Goal: Task Accomplishment & Management: Use online tool/utility

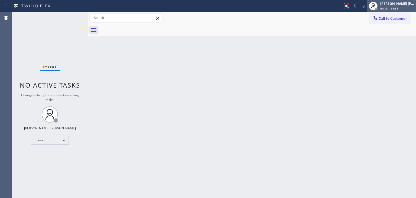
click at [404, 6] on div "[PERSON_NAME] [PERSON_NAME] Break | 59:38" at bounding box center [397, 5] width 37 height 9
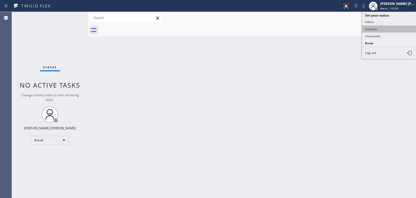
click at [380, 25] on button "Available" at bounding box center [389, 28] width 54 height 7
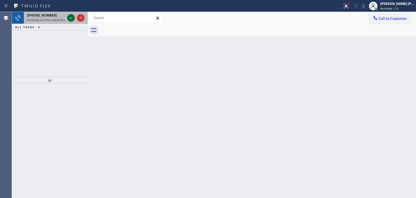
click at [71, 18] on icon at bounding box center [71, 18] width 7 height 7
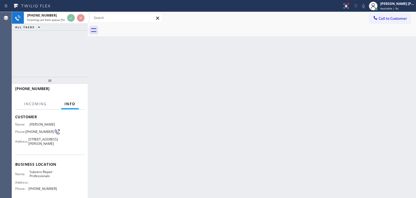
scroll to position [54, 0]
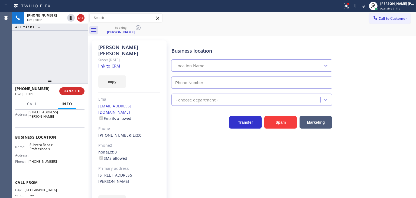
type input "[PHONE_NUMBER]"
click at [115, 63] on link "link to CRM" at bounding box center [109, 65] width 22 height 5
click at [367, 8] on icon at bounding box center [363, 6] width 7 height 7
click at [367, 6] on icon at bounding box center [363, 6] width 7 height 7
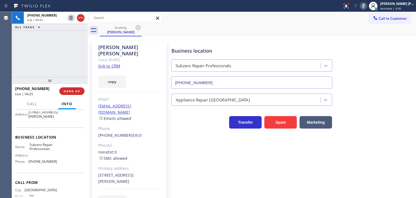
click at [366, 6] on rect at bounding box center [364, 6] width 4 height 4
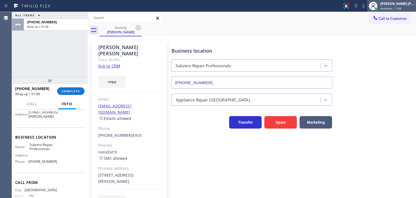
click at [401, 7] on span "Available | 7:08" at bounding box center [390, 9] width 21 height 4
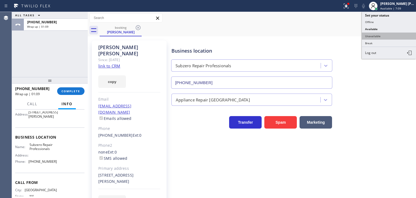
click at [384, 34] on button "Unavailable" at bounding box center [389, 36] width 54 height 7
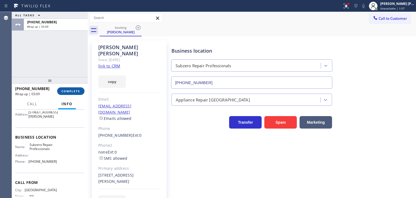
click at [74, 89] on button "COMPLETE" at bounding box center [70, 91] width 27 height 8
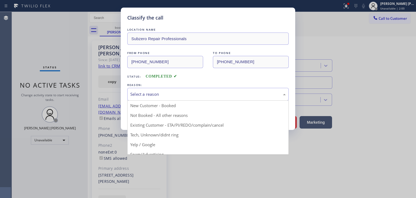
click at [174, 92] on div "Select a reason" at bounding box center [208, 94] width 156 height 6
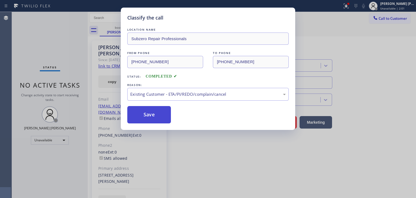
click at [148, 115] on button "Save" at bounding box center [149, 114] width 44 height 17
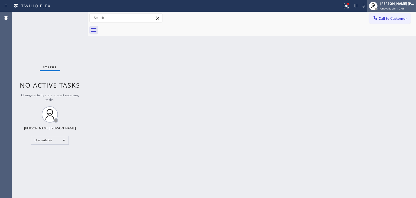
click at [400, 1] on div "[PERSON_NAME] [PERSON_NAME]" at bounding box center [397, 3] width 34 height 5
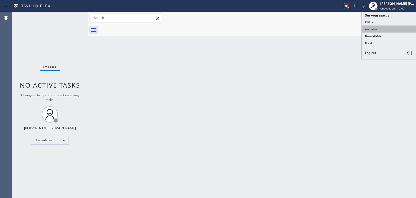
click at [378, 29] on button "Available" at bounding box center [389, 28] width 54 height 7
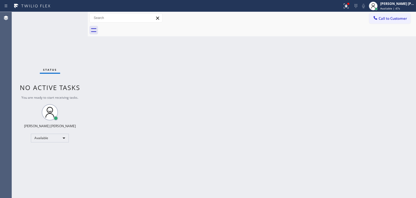
drag, startPoint x: 352, startPoint y: 117, endPoint x: 342, endPoint y: 109, distance: 12.3
click at [352, 117] on div "Back to Dashboard Change Sender ID Customers Technicians Select a contact Outbo…" at bounding box center [252, 105] width 328 height 186
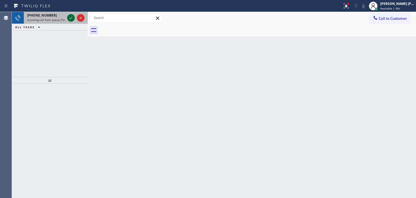
click at [70, 17] on icon at bounding box center [71, 18] width 7 height 7
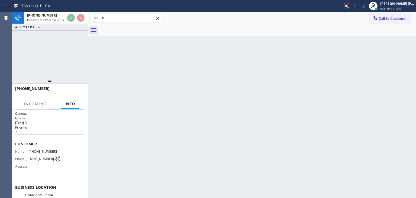
scroll to position [27, 0]
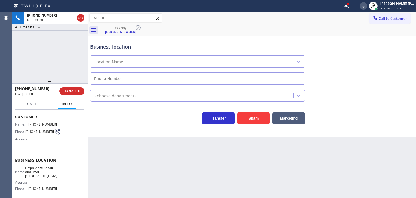
type input "[PHONE_NUMBER]"
click at [367, 6] on icon at bounding box center [363, 6] width 7 height 7
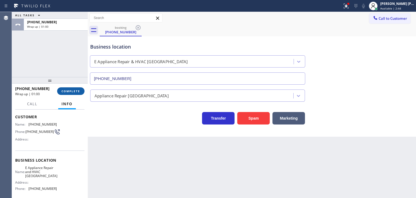
click at [69, 93] on button "COMPLETE" at bounding box center [70, 91] width 27 height 8
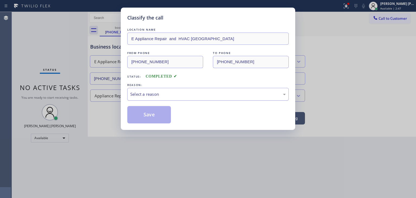
click at [141, 95] on div "Select a reason" at bounding box center [208, 94] width 156 height 6
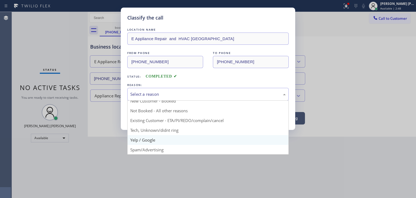
scroll to position [32, 0]
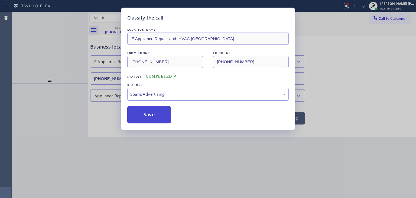
click at [146, 119] on button "Save" at bounding box center [149, 114] width 44 height 17
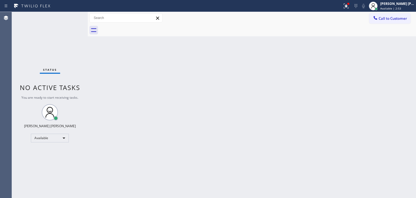
click at [72, 19] on div "Status No active tasks You are ready to start receiving tasks. [PERSON_NAME] [P…" at bounding box center [50, 105] width 76 height 186
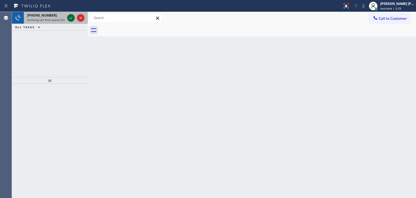
click at [70, 18] on icon at bounding box center [71, 18] width 7 height 7
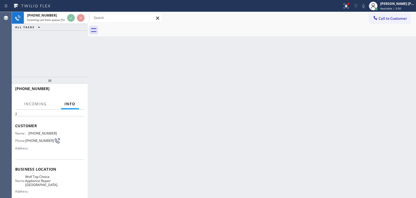
scroll to position [27, 0]
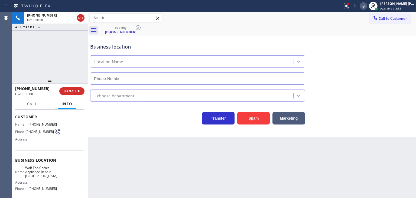
type input "[PHONE_NUMBER]"
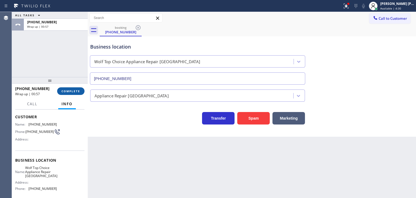
click at [71, 91] on span "COMPLETE" at bounding box center [71, 91] width 19 height 4
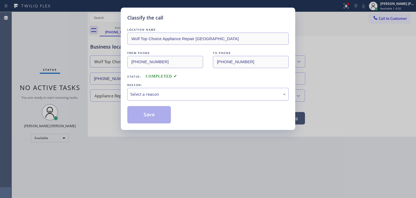
click at [186, 94] on div "Select a reason" at bounding box center [208, 94] width 156 height 6
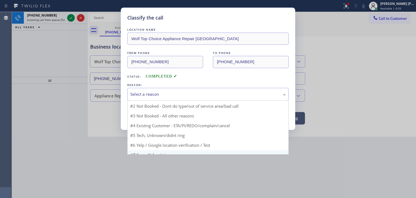
scroll to position [14, 0]
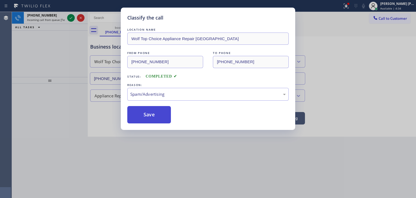
click at [142, 111] on button "Save" at bounding box center [149, 114] width 44 height 17
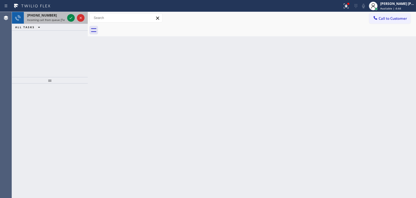
click at [76, 22] on div at bounding box center [76, 18] width 20 height 12
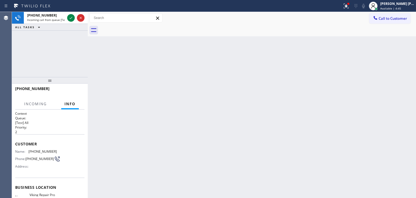
scroll to position [54, 0]
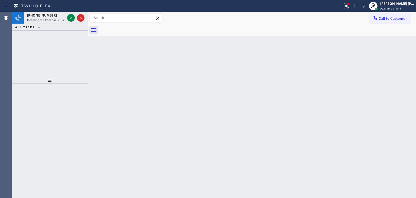
click at [70, 18] on icon at bounding box center [71, 18] width 7 height 7
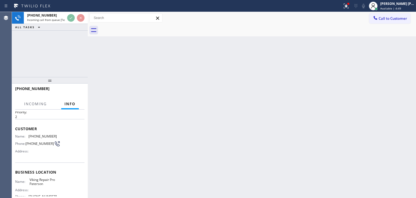
scroll to position [27, 0]
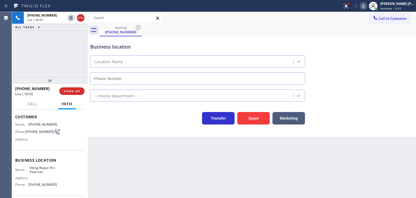
type input "[PHONE_NUMBER]"
click at [367, 4] on icon at bounding box center [363, 6] width 7 height 7
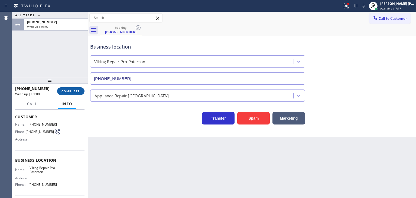
click at [73, 89] on span "COMPLETE" at bounding box center [71, 91] width 19 height 4
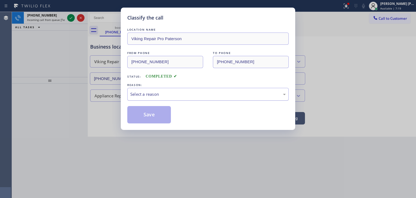
drag, startPoint x: 141, startPoint y: 89, endPoint x: 142, endPoint y: 98, distance: 9.5
click at [142, 90] on div "Select a reason" at bounding box center [207, 94] width 161 height 13
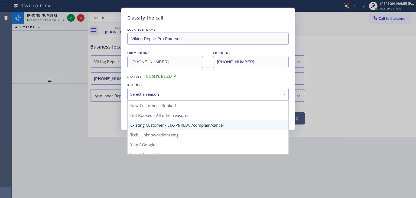
scroll to position [27, 0]
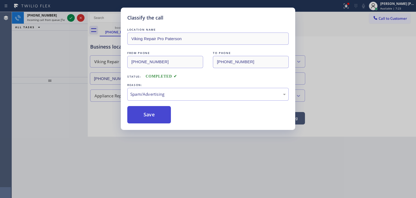
click at [150, 115] on button "Save" at bounding box center [149, 114] width 44 height 17
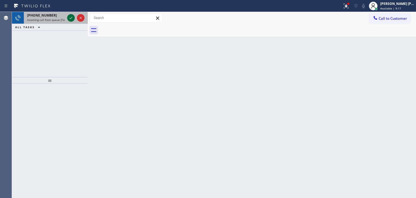
click at [70, 18] on icon at bounding box center [71, 18] width 7 height 7
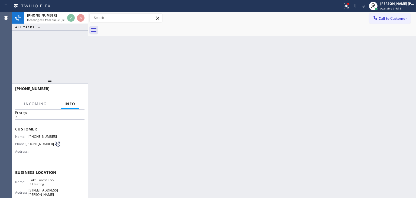
scroll to position [27, 0]
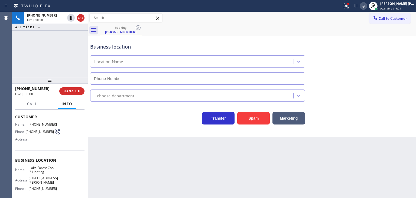
type input "[PHONE_NUMBER]"
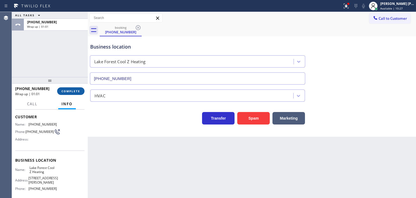
click at [71, 90] on span "COMPLETE" at bounding box center [71, 91] width 19 height 4
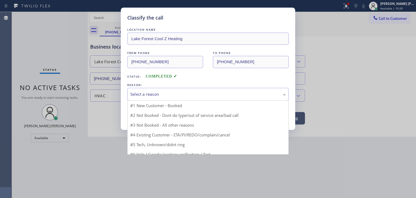
click at [159, 92] on div "Select a reason" at bounding box center [208, 94] width 156 height 6
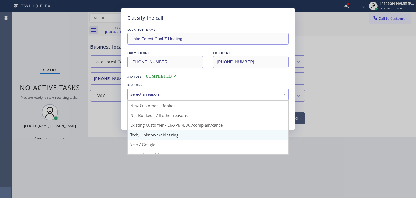
scroll to position [27, 0]
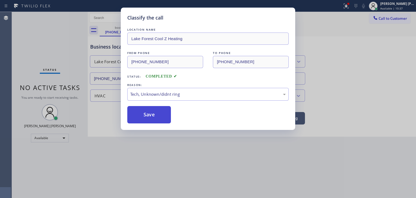
click at [156, 113] on button "Save" at bounding box center [149, 114] width 44 height 17
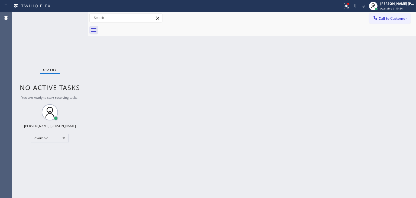
click at [27, 36] on div "Status No active tasks You are ready to start receiving tasks. [PERSON_NAME] [P…" at bounding box center [50, 105] width 76 height 186
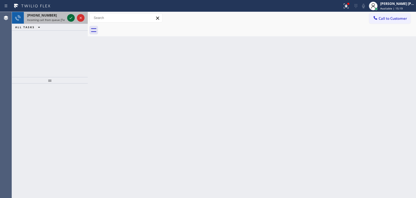
click at [72, 18] on icon at bounding box center [71, 18] width 7 height 7
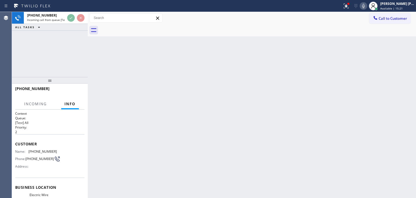
scroll to position [27, 0]
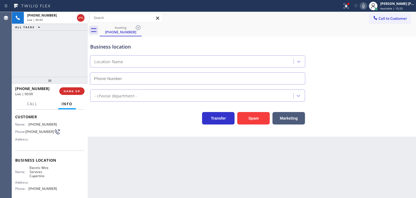
type input "[PHONE_NUMBER]"
click at [367, 7] on icon at bounding box center [363, 6] width 7 height 7
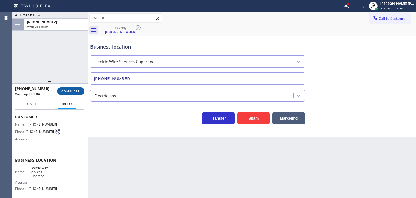
click at [67, 90] on span "COMPLETE" at bounding box center [71, 91] width 19 height 4
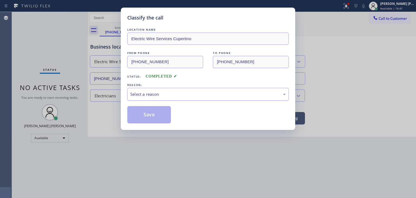
click at [162, 93] on div "Select a reason" at bounding box center [208, 94] width 156 height 6
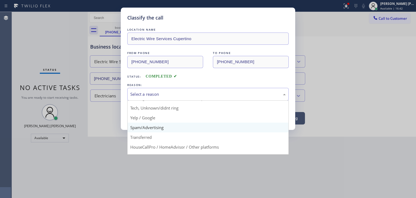
scroll to position [27, 0]
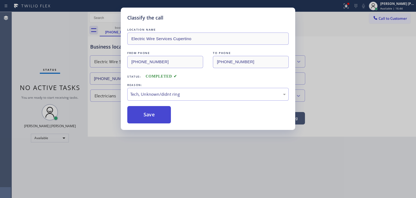
click at [158, 109] on button "Save" at bounding box center [149, 114] width 44 height 17
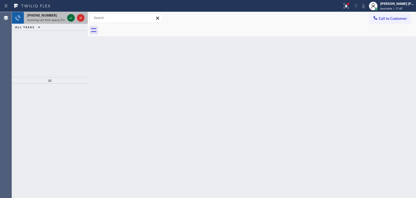
click at [70, 19] on icon at bounding box center [71, 18] width 7 height 7
click at [73, 19] on icon at bounding box center [71, 18] width 7 height 7
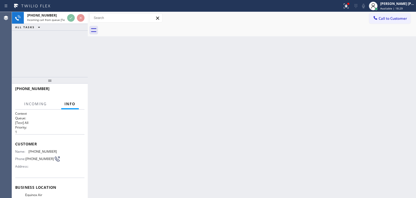
scroll to position [27, 0]
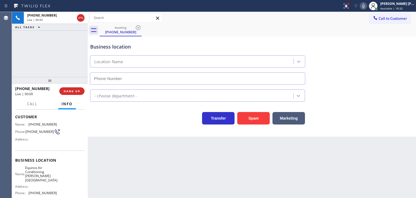
type input "[PHONE_NUMBER]"
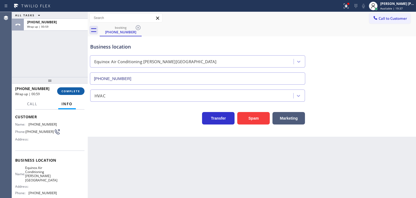
click at [69, 93] on button "COMPLETE" at bounding box center [70, 91] width 27 height 8
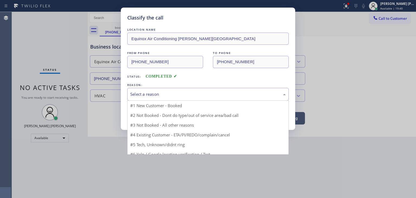
click at [151, 98] on div "Select a reason" at bounding box center [207, 94] width 161 height 13
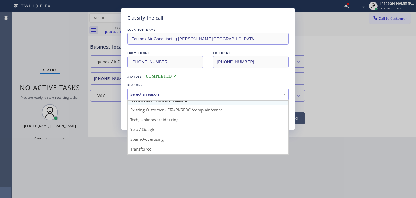
scroll to position [27, 0]
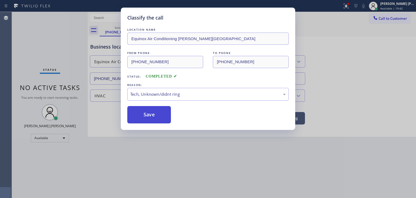
click at [151, 113] on button "Save" at bounding box center [149, 114] width 44 height 17
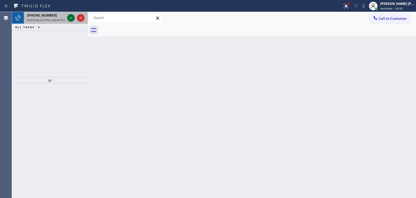
click at [70, 18] on icon at bounding box center [71, 18] width 7 height 7
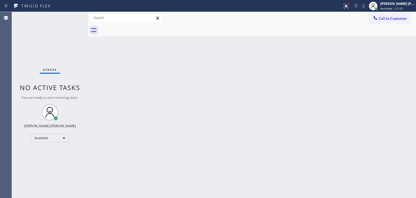
click at [72, 19] on div "Status No active tasks You are ready to start receiving tasks. [PERSON_NAME] [P…" at bounding box center [50, 105] width 76 height 186
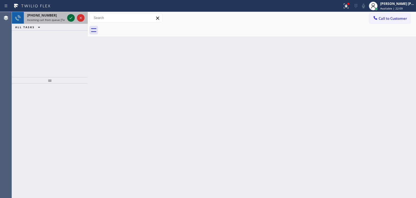
click at [71, 19] on icon at bounding box center [71, 18] width 7 height 7
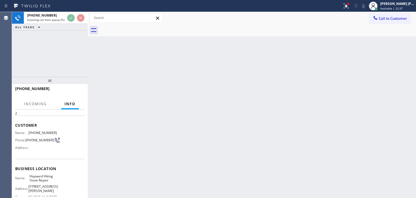
scroll to position [27, 0]
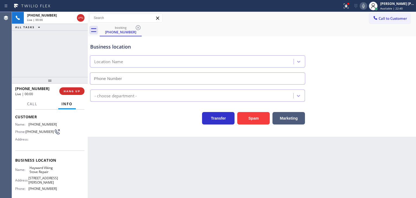
type input "[PHONE_NUMBER]"
click at [367, 5] on icon at bounding box center [363, 6] width 7 height 7
click at [366, 5] on rect at bounding box center [364, 6] width 4 height 4
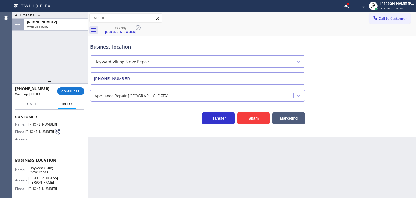
click at [42, 88] on div "[PHONE_NUMBER]" at bounding box center [34, 88] width 38 height 5
drag, startPoint x: 42, startPoint y: 88, endPoint x: 20, endPoint y: 86, distance: 22.8
click at [20, 86] on div "[PHONE_NUMBER]" at bounding box center [34, 88] width 38 height 5
copy span "5104672270"
drag, startPoint x: 54, startPoint y: 184, endPoint x: 29, endPoint y: 185, distance: 25.0
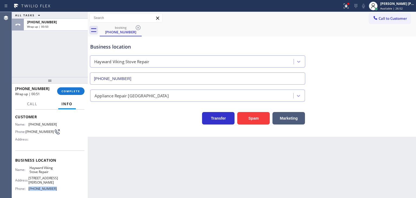
click at [29, 186] on span "[PHONE_NUMBER]" at bounding box center [42, 188] width 28 height 4
copy span "[PHONE_NUMBER]"
click at [73, 89] on button "COMPLETE" at bounding box center [70, 91] width 27 height 8
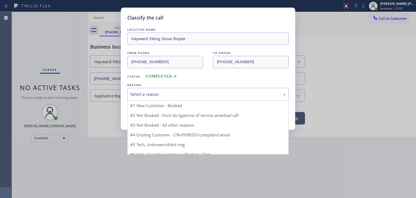
click at [161, 98] on div "Select a reason" at bounding box center [207, 94] width 161 height 13
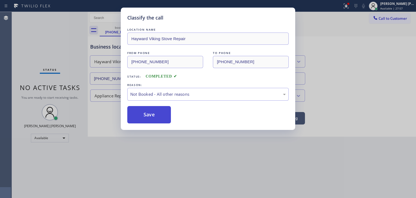
click at [156, 115] on button "Save" at bounding box center [149, 114] width 44 height 17
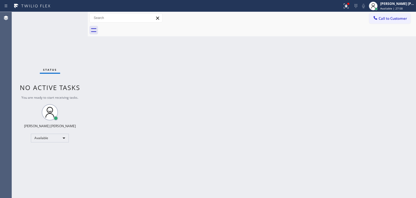
click at [68, 14] on div "Status No active tasks You are ready to start receiving tasks. [PERSON_NAME] [P…" at bounding box center [50, 105] width 76 height 186
click at [71, 19] on div "Status No active tasks You are ready to start receiving tasks. [PERSON_NAME] [P…" at bounding box center [50, 105] width 76 height 186
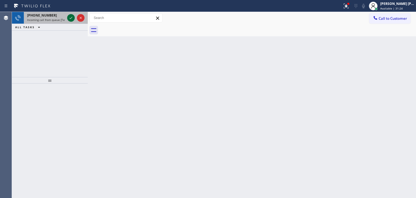
click at [71, 19] on icon at bounding box center [71, 18] width 7 height 7
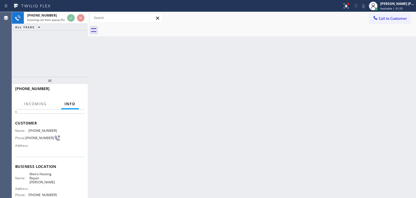
scroll to position [27, 0]
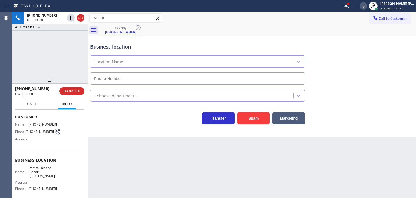
type input "[PHONE_NUMBER]"
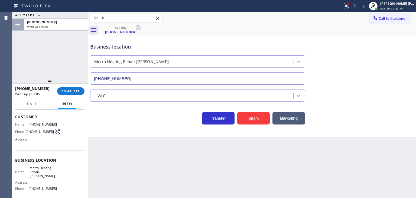
drag, startPoint x: 73, startPoint y: 90, endPoint x: 269, endPoint y: 63, distance: 198.0
click at [75, 90] on span "COMPLETE" at bounding box center [71, 91] width 19 height 4
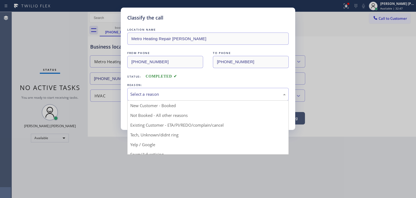
click at [147, 98] on div "Select a reason" at bounding box center [207, 94] width 161 height 13
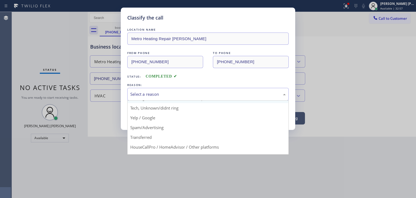
scroll to position [27, 0]
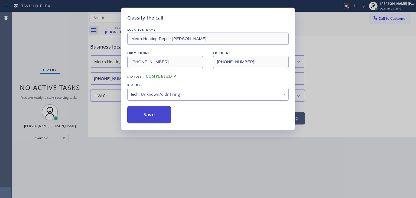
click at [157, 111] on button "Save" at bounding box center [149, 114] width 44 height 17
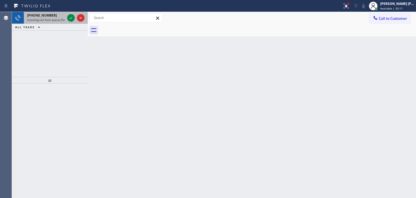
click at [76, 21] on div at bounding box center [76, 18] width 20 height 12
click at [71, 17] on icon at bounding box center [71, 18] width 7 height 7
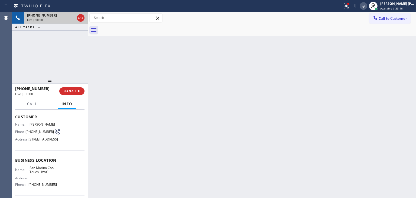
scroll to position [54, 0]
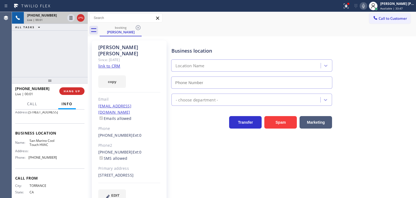
type input "[PHONE_NUMBER]"
click at [115, 63] on link "link to CRM" at bounding box center [109, 65] width 22 height 5
click at [78, 93] on button "HANG UP" at bounding box center [71, 91] width 25 height 8
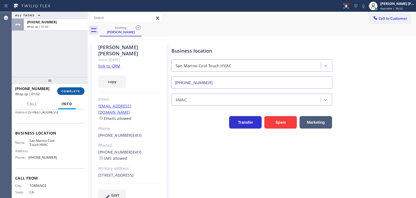
click at [70, 91] on span "COMPLETE" at bounding box center [71, 91] width 19 height 4
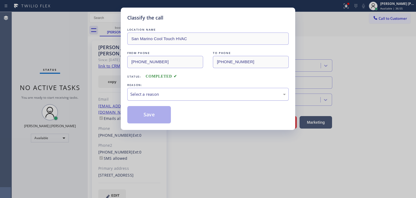
click at [165, 93] on div "Select a reason" at bounding box center [208, 94] width 156 height 6
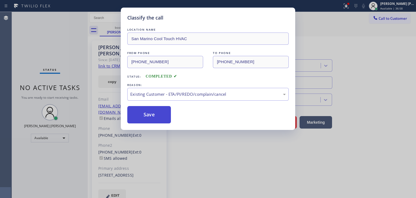
click at [152, 116] on button "Save" at bounding box center [149, 114] width 44 height 17
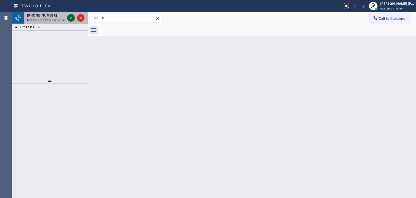
click at [71, 19] on icon at bounding box center [71, 18] width 7 height 7
click at [70, 18] on icon at bounding box center [71, 18] width 7 height 7
click at [70, 18] on icon at bounding box center [71, 18] width 3 height 2
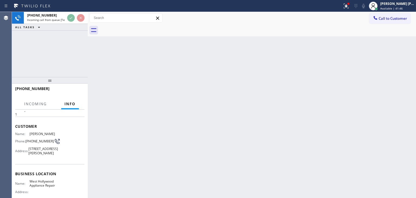
scroll to position [27, 0]
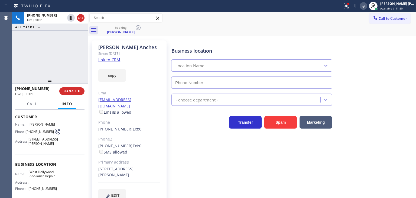
type input "[PHONE_NUMBER]"
click at [367, 6] on icon at bounding box center [363, 6] width 7 height 7
drag, startPoint x: 373, startPoint y: 6, endPoint x: 258, endPoint y: 6, distance: 114.9
click at [367, 6] on icon at bounding box center [363, 6] width 7 height 7
click at [111, 60] on link "link to CRM" at bounding box center [109, 59] width 22 height 5
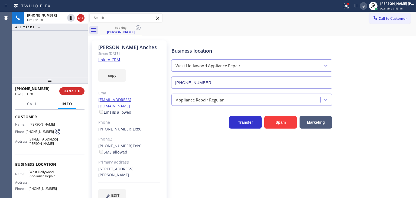
click at [367, 7] on icon at bounding box center [363, 6] width 7 height 7
click at [367, 5] on icon at bounding box center [363, 6] width 7 height 7
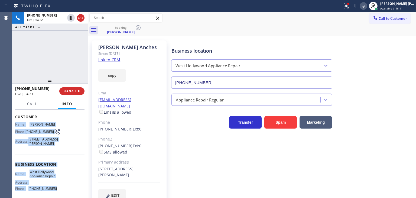
drag, startPoint x: 57, startPoint y: 167, endPoint x: 14, endPoint y: 120, distance: 64.1
click at [14, 120] on div "Context Queue: [Test] All Priority: 1 Customer Name: [PERSON_NAME] Phone: [PHON…" at bounding box center [50, 153] width 76 height 88
copy div "Name: [PERSON_NAME] Phone: [PHONE_NUMBER] Address: [STREET_ADDRESS][PERSON_NAME…"
click at [367, 7] on icon at bounding box center [363, 6] width 7 height 7
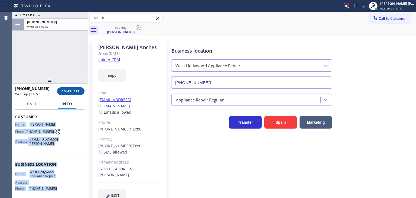
click at [73, 89] on button "COMPLETE" at bounding box center [70, 91] width 27 height 8
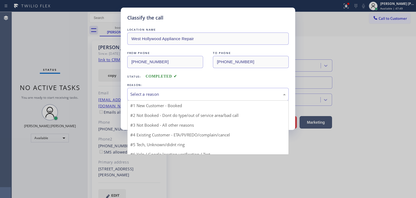
click at [157, 97] on div "Select a reason" at bounding box center [208, 94] width 156 height 6
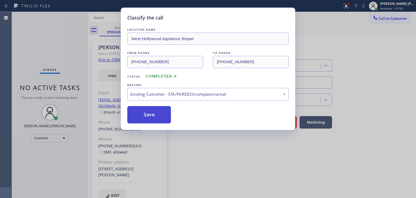
click at [153, 116] on button "Save" at bounding box center [149, 114] width 44 height 17
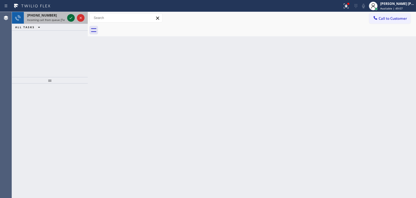
click at [70, 19] on icon at bounding box center [71, 18] width 7 height 7
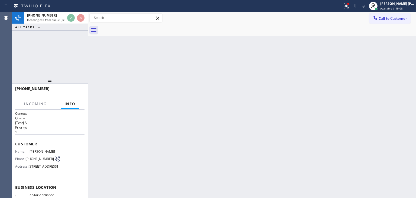
scroll to position [27, 0]
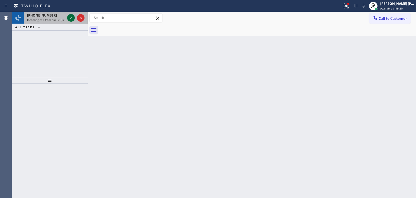
click at [72, 18] on icon at bounding box center [71, 18] width 7 height 7
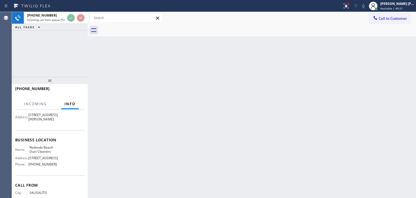
scroll to position [54, 0]
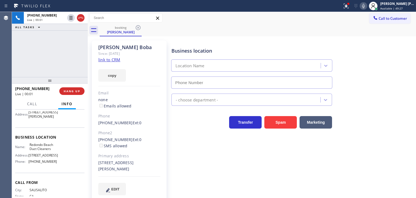
type input "[PHONE_NUMBER]"
click at [115, 59] on link "link to CRM" at bounding box center [109, 59] width 22 height 5
click at [54, 48] on div "[PHONE_NUMBER] Live | 02:00 ALL TASKS ALL TASKS ACTIVE TASKS TASKS IN WRAP UP" at bounding box center [50, 44] width 76 height 65
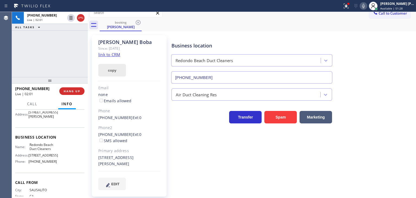
scroll to position [8, 0]
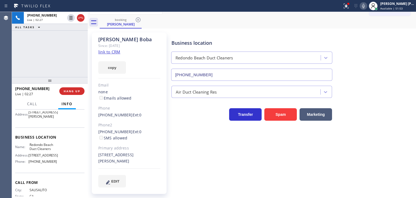
click at [367, 6] on icon at bounding box center [363, 6] width 7 height 7
click at [366, 4] on rect at bounding box center [364, 6] width 4 height 4
click at [388, 65] on div "Business location [GEOGRAPHIC_DATA] Duct Cleaners [PHONE_NUMBER]" at bounding box center [292, 56] width 244 height 49
click at [107, 51] on link "link to CRM" at bounding box center [109, 51] width 22 height 5
click at [114, 183] on button "EDIT" at bounding box center [112, 181] width 28 height 12
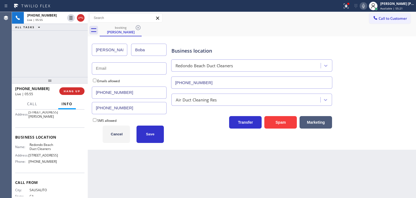
scroll to position [0, 0]
drag, startPoint x: 117, startPoint y: 49, endPoint x: 73, endPoint y: 51, distance: 43.4
click at [73, 51] on div "[PHONE_NUMBER] Live | 05:56 ALL TASKS ALL TASKS ACTIVE TASKS TASKS IN WRAP UP […" at bounding box center [214, 105] width 404 height 186
type input "[PERSON_NAME]"
click at [131, 71] on input "text" at bounding box center [129, 68] width 75 height 12
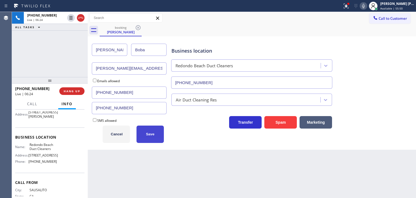
type input "[PERSON_NAME][EMAIL_ADDRESS][DOMAIN_NAME]"
click at [151, 134] on span "Save" at bounding box center [150, 134] width 8 height 4
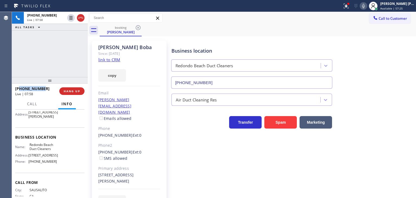
drag, startPoint x: 46, startPoint y: 86, endPoint x: 20, endPoint y: 86, distance: 26.3
click at [20, 86] on div "[PHONE_NUMBER]" at bounding box center [35, 88] width 40 height 5
copy span "4152720053"
drag, startPoint x: 129, startPoint y: 101, endPoint x: 98, endPoint y: 98, distance: 31.0
click at [98, 98] on div "[PERSON_NAME][EMAIL_ADDRESS][DOMAIN_NAME] Emails allowed" at bounding box center [129, 109] width 62 height 25
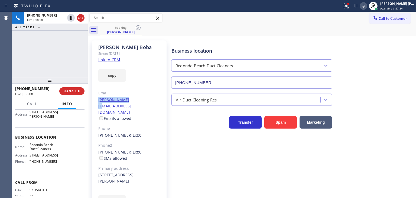
copy link "[PERSON_NAME][EMAIL_ADDRESS][DOMAIN_NAME]"
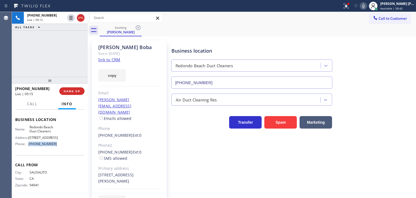
drag, startPoint x: 56, startPoint y: 146, endPoint x: 27, endPoint y: 146, distance: 29.8
click at [27, 146] on div "Name: [GEOGRAPHIC_DATA] Duct Cleaners Address: [STREET_ADDRESS] Phone: [PHONE_N…" at bounding box center [49, 136] width 69 height 23
copy div "[PHONE_NUMBER]"
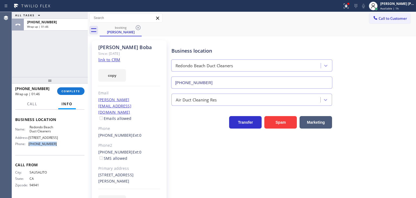
copy div "[PHONE_NUMBER]"
click at [73, 89] on button "COMPLETE" at bounding box center [70, 91] width 27 height 8
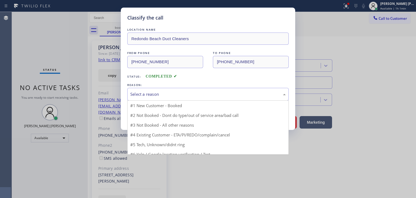
click at [170, 93] on div "Select a reason" at bounding box center [208, 94] width 156 height 6
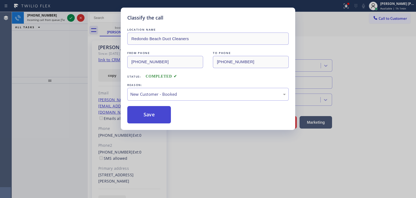
click at [146, 114] on button "Save" at bounding box center [149, 114] width 44 height 17
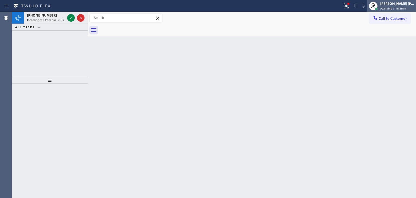
click at [403, 5] on div "[PERSON_NAME] [PERSON_NAME]" at bounding box center [397, 3] width 34 height 5
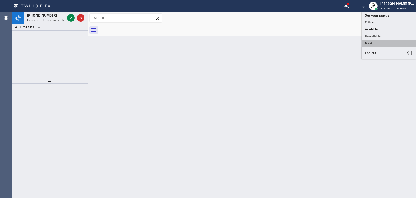
click at [378, 42] on button "Break" at bounding box center [389, 43] width 54 height 7
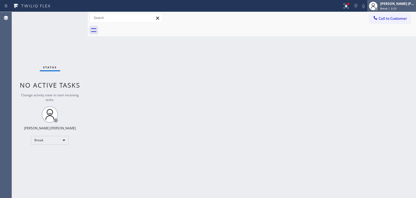
click at [402, 3] on div "[PERSON_NAME] [PERSON_NAME]" at bounding box center [397, 3] width 34 height 5
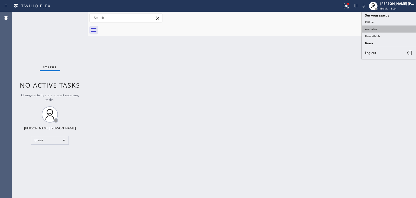
click at [375, 29] on button "Available" at bounding box center [389, 28] width 54 height 7
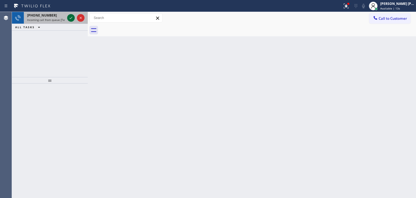
click at [74, 21] on icon at bounding box center [71, 18] width 7 height 7
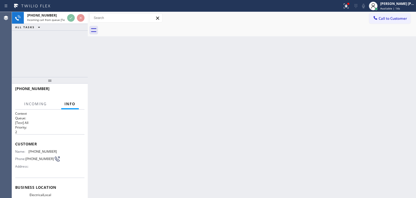
scroll to position [27, 0]
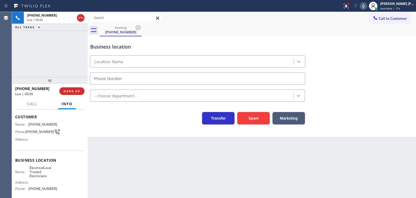
type input "[PHONE_NUMBER]"
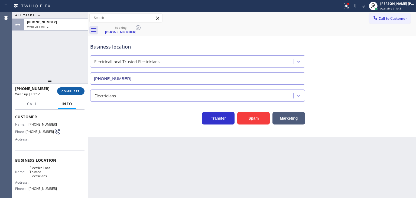
click at [77, 92] on span "COMPLETE" at bounding box center [71, 91] width 19 height 4
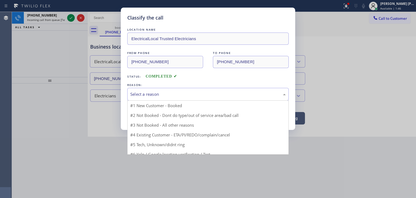
click at [162, 92] on div "Select a reason" at bounding box center [208, 94] width 156 height 6
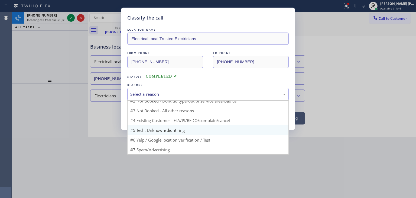
scroll to position [5, 0]
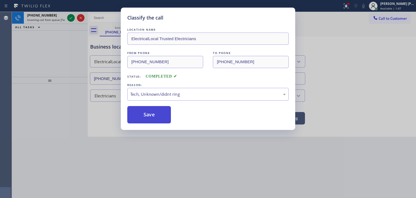
click at [151, 115] on button "Save" at bounding box center [149, 114] width 44 height 17
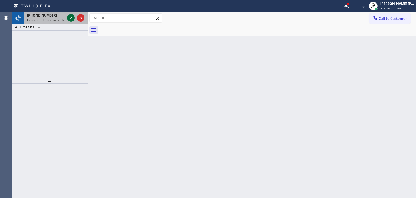
click at [73, 18] on icon at bounding box center [71, 18] width 7 height 7
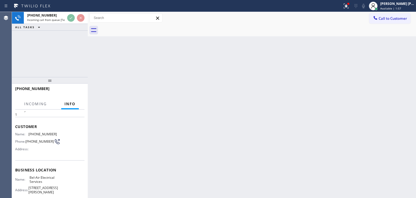
scroll to position [27, 0]
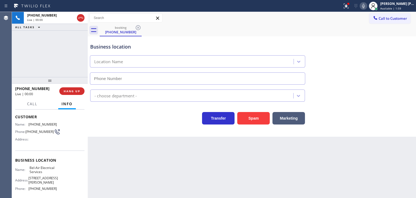
type input "[PHONE_NUMBER]"
click at [70, 91] on span "HANG UP" at bounding box center [72, 91] width 17 height 4
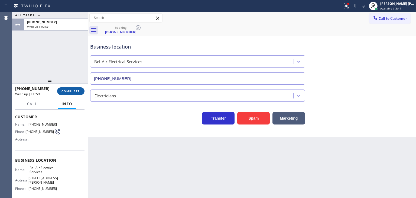
click at [70, 93] on button "COMPLETE" at bounding box center [70, 91] width 27 height 8
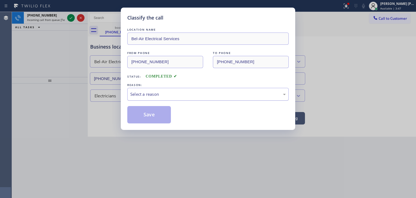
click at [139, 95] on div "Select a reason" at bounding box center [208, 94] width 156 height 6
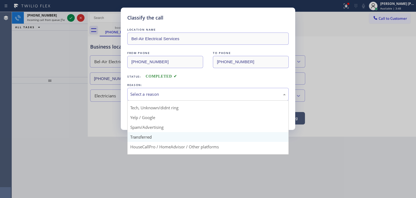
scroll to position [34, 0]
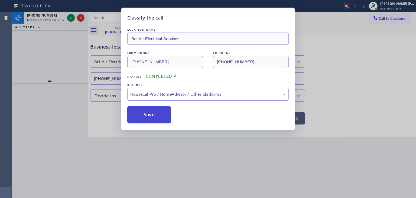
click at [152, 113] on button "Save" at bounding box center [149, 114] width 44 height 17
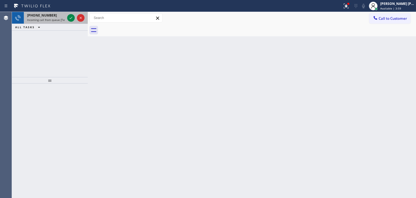
click at [76, 21] on div at bounding box center [76, 18] width 20 height 12
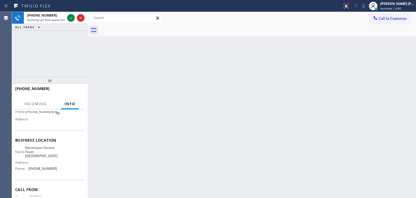
scroll to position [45, 0]
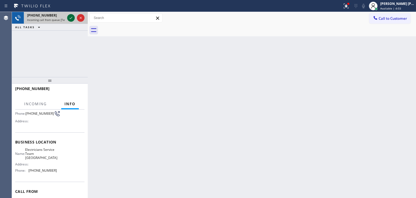
click at [70, 19] on icon at bounding box center [71, 18] width 7 height 7
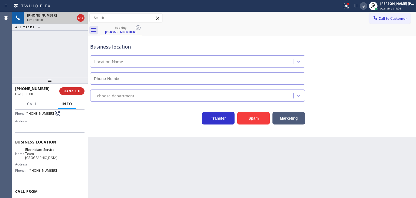
type input "[PHONE_NUMBER]"
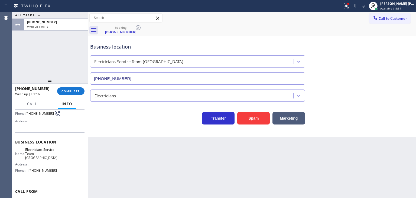
click at [57, 95] on div "[PHONE_NUMBER] Wrap up | 01:16" at bounding box center [36, 91] width 42 height 14
click at [79, 91] on span "COMPLETE" at bounding box center [71, 91] width 19 height 4
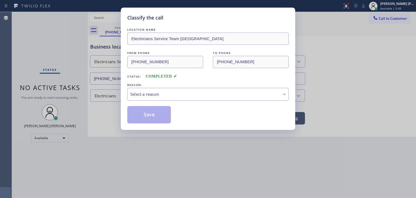
click at [163, 92] on div "Select a reason" at bounding box center [208, 94] width 156 height 6
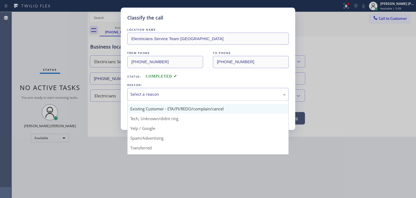
scroll to position [34, 0]
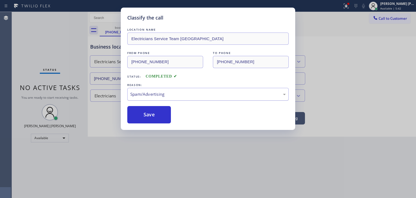
click at [169, 92] on div "Spam/Advertising" at bounding box center [208, 94] width 156 height 6
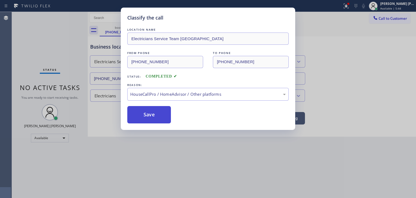
click at [149, 114] on button "Save" at bounding box center [149, 114] width 44 height 17
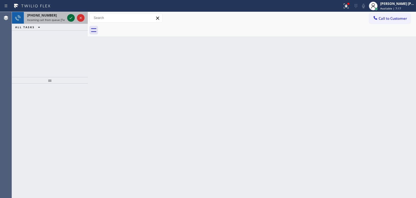
click at [70, 19] on icon at bounding box center [71, 18] width 3 height 2
click at [71, 18] on icon at bounding box center [71, 18] width 3 height 2
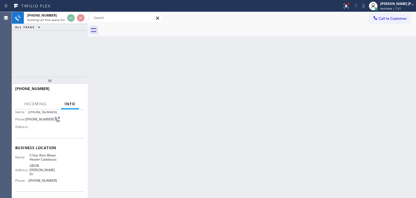
scroll to position [54, 0]
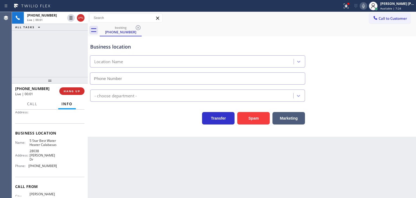
type input "[PHONE_NUMBER]"
click at [367, 7] on icon at bounding box center [363, 6] width 7 height 7
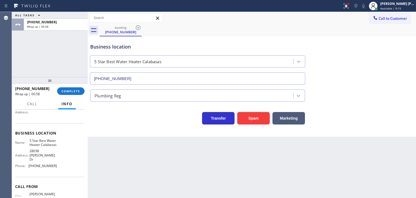
click at [75, 86] on div "[PHONE_NUMBER] Wrap up | 00:58 COMPLETE" at bounding box center [49, 91] width 69 height 14
click at [74, 88] on button "COMPLETE" at bounding box center [70, 91] width 27 height 8
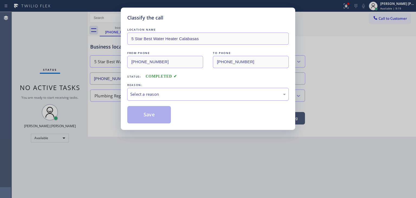
click at [150, 92] on div "Select a reason" at bounding box center [208, 94] width 156 height 6
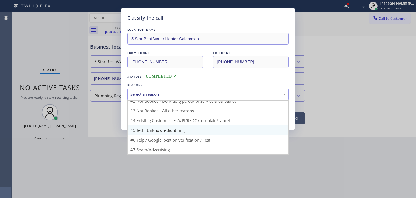
scroll to position [5, 0]
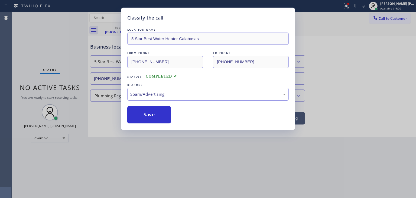
click at [147, 114] on button "Save" at bounding box center [149, 114] width 44 height 17
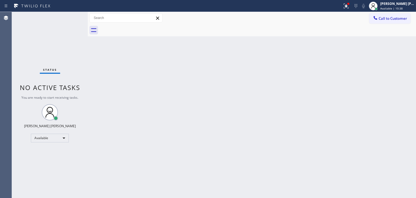
click at [69, 18] on div "Status No active tasks You are ready to start receiving tasks. [PERSON_NAME] [P…" at bounding box center [50, 105] width 76 height 186
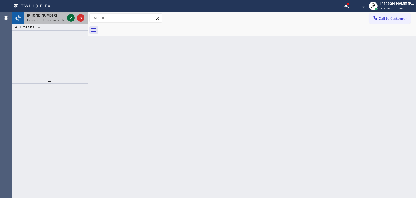
click at [72, 18] on icon at bounding box center [71, 18] width 7 height 7
click at [71, 18] on icon at bounding box center [71, 18] width 7 height 7
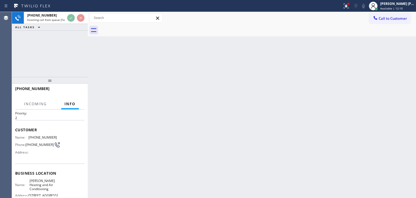
scroll to position [27, 0]
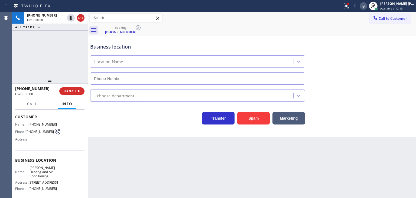
type input "[PHONE_NUMBER]"
click at [404, 99] on div "HVAC" at bounding box center [252, 94] width 326 height 14
click at [367, 7] on icon at bounding box center [363, 6] width 7 height 7
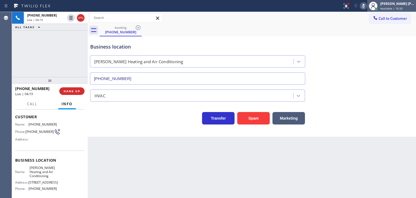
click at [376, 6] on div at bounding box center [373, 6] width 12 height 12
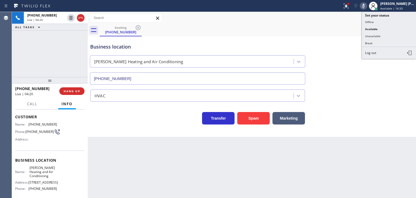
click at [367, 6] on icon at bounding box center [363, 6] width 7 height 7
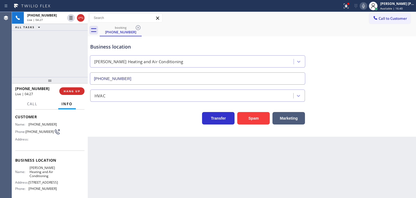
click at [367, 5] on icon at bounding box center [363, 6] width 7 height 7
click at [366, 5] on rect at bounding box center [364, 6] width 4 height 4
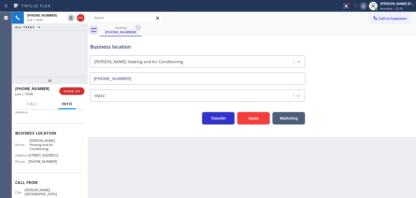
click at [400, 79] on div "Business location Marina Del Rey Heating and Air Conditioning [PHONE_NUMBER]" at bounding box center [252, 59] width 326 height 49
drag, startPoint x: 43, startPoint y: 89, endPoint x: 19, endPoint y: 89, distance: 24.4
click at [19, 89] on div "[PHONE_NUMBER]" at bounding box center [35, 88] width 40 height 5
copy span "3107799938"
drag, startPoint x: 45, startPoint y: 167, endPoint x: 26, endPoint y: 170, distance: 18.9
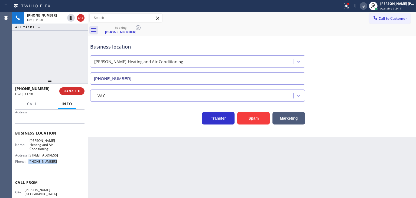
click at [28, 163] on div "Phone: [PHONE_NUMBER]" at bounding box center [36, 161] width 42 height 4
copy div "[PHONE_NUMBER]"
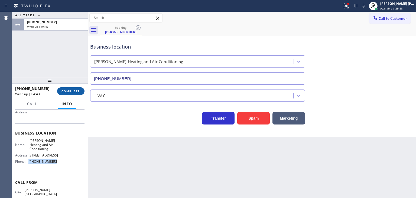
click at [69, 95] on button "COMPLETE" at bounding box center [70, 91] width 27 height 8
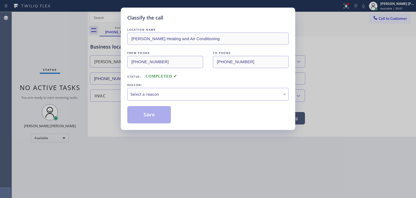
click at [143, 91] on div "Select a reason" at bounding box center [207, 94] width 161 height 13
click at [148, 121] on button "Save" at bounding box center [149, 114] width 44 height 17
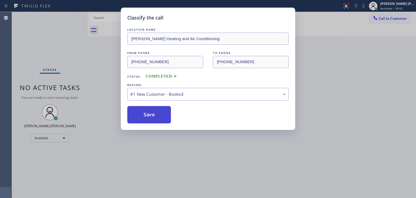
click at [148, 115] on button "Save" at bounding box center [149, 114] width 44 height 17
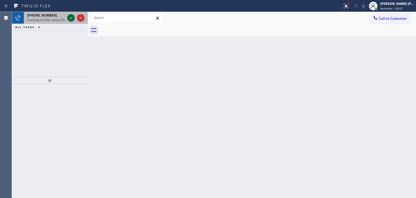
click at [72, 18] on icon at bounding box center [71, 18] width 3 height 2
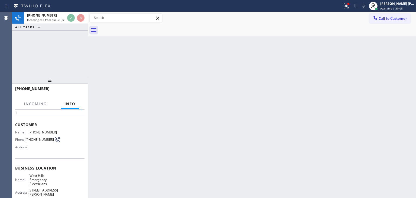
scroll to position [27, 0]
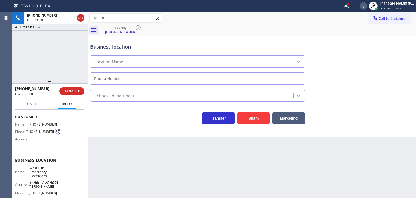
type input "[PHONE_NUMBER]"
click at [367, 7] on icon at bounding box center [363, 6] width 7 height 7
click at [365, 7] on icon at bounding box center [363, 6] width 3 height 4
click at [31, 105] on span "Call" at bounding box center [32, 103] width 10 height 5
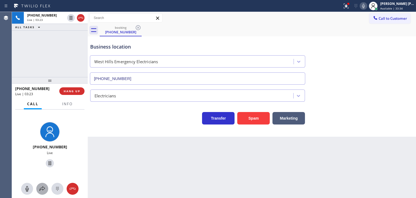
click at [43, 190] on icon at bounding box center [42, 188] width 7 height 7
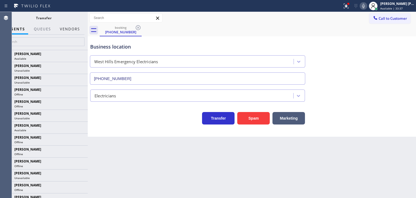
click at [71, 31] on button "Vendors" at bounding box center [70, 29] width 27 height 11
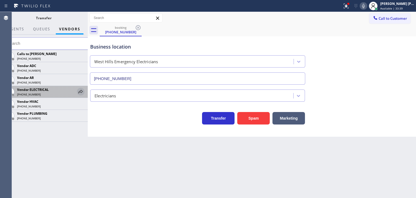
click at [81, 91] on icon at bounding box center [80, 91] width 7 height 7
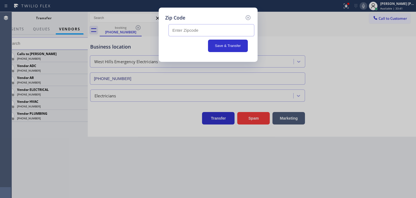
click at [228, 29] on input "text" at bounding box center [212, 30] width 86 height 12
type input "93311"
click at [219, 43] on button "Save & Transfer" at bounding box center [228, 46] width 40 height 12
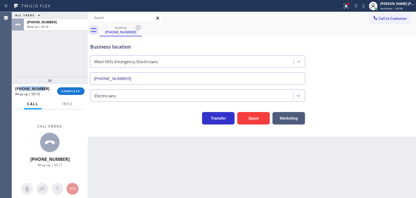
drag, startPoint x: 48, startPoint y: 89, endPoint x: 20, endPoint y: 89, distance: 27.4
click at [20, 89] on div "[PHONE_NUMBER]" at bounding box center [34, 88] width 38 height 5
copy span "6614283929"
click at [64, 100] on button "Info" at bounding box center [67, 104] width 17 height 11
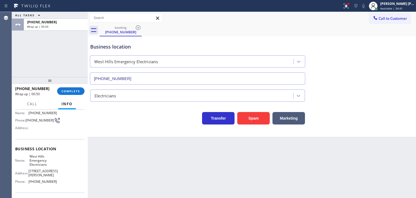
scroll to position [41, 0]
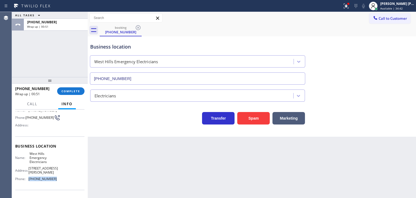
drag, startPoint x: 54, startPoint y: 189, endPoint x: 28, endPoint y: 179, distance: 27.7
click at [28, 179] on div "Business location Name: [GEOGRAPHIC_DATA] Emergency Electricians Address: [STRE…" at bounding box center [49, 163] width 69 height 54
click at [69, 91] on span "COMPLETE" at bounding box center [71, 91] width 19 height 4
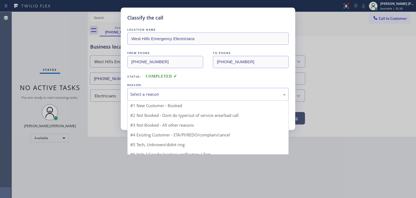
click at [151, 89] on div "Select a reason" at bounding box center [207, 94] width 161 height 13
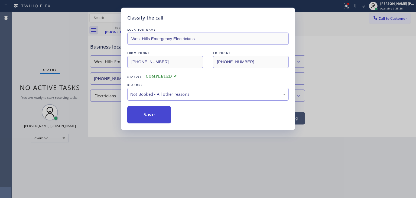
click at [157, 113] on button "Save" at bounding box center [149, 114] width 44 height 17
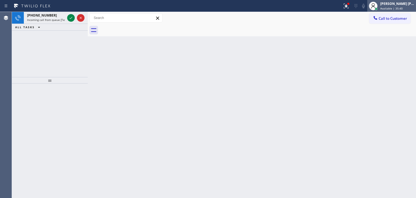
click at [408, 5] on div "[PERSON_NAME] [PERSON_NAME]" at bounding box center [397, 3] width 34 height 5
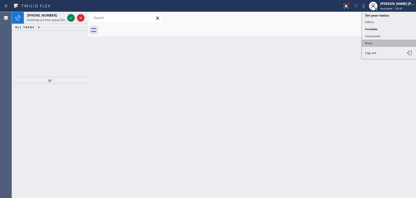
click at [383, 40] on button "Break" at bounding box center [389, 43] width 54 height 7
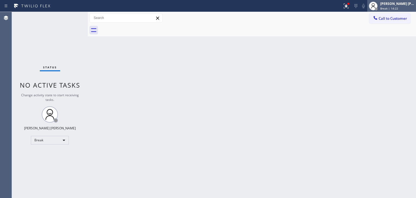
click at [402, 5] on div "[PERSON_NAME] [PERSON_NAME]" at bounding box center [397, 3] width 34 height 5
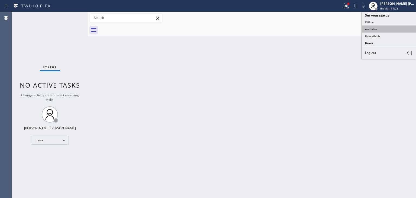
click at [380, 27] on button "Available" at bounding box center [389, 28] width 54 height 7
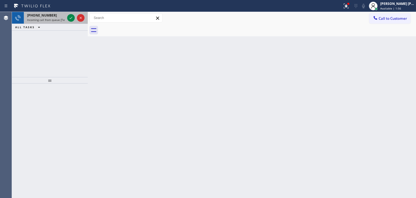
click at [75, 21] on div at bounding box center [76, 18] width 20 height 12
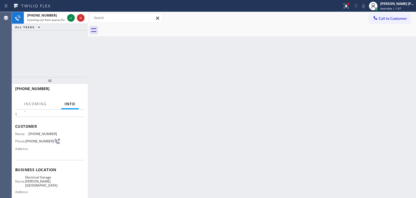
scroll to position [27, 0]
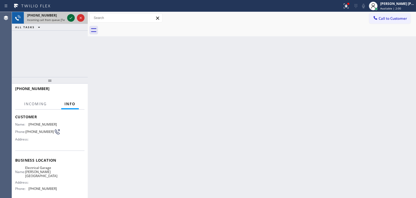
click at [69, 19] on icon at bounding box center [71, 18] width 7 height 7
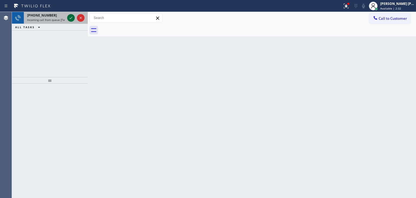
click at [70, 18] on icon at bounding box center [71, 18] width 7 height 7
click at [71, 18] on icon at bounding box center [71, 18] width 7 height 7
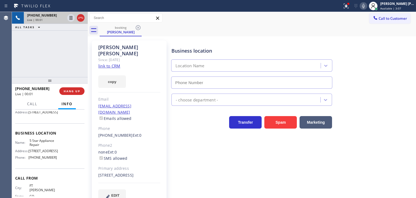
scroll to position [27, 0]
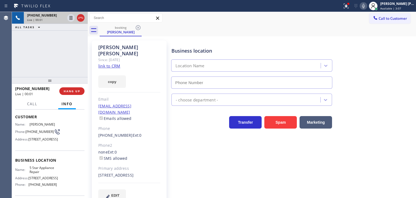
type input "[PHONE_NUMBER]"
click at [116, 63] on link "link to CRM" at bounding box center [109, 65] width 22 height 5
click at [365, 7] on icon at bounding box center [363, 6] width 3 height 4
click at [411, 8] on div "Available | 7:11" at bounding box center [397, 9] width 34 height 4
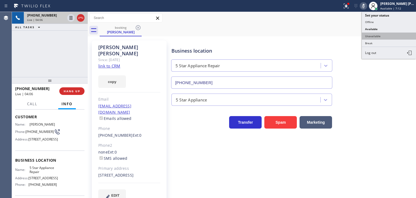
click at [397, 33] on button "Unavailable" at bounding box center [389, 36] width 54 height 7
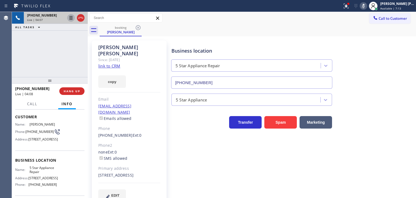
click at [72, 17] on icon at bounding box center [71, 18] width 7 height 7
click at [365, 6] on icon at bounding box center [363, 6] width 3 height 4
click at [71, 18] on icon at bounding box center [71, 18] width 4 height 4
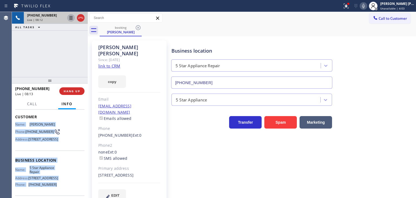
drag, startPoint x: 62, startPoint y: 172, endPoint x: 15, endPoint y: 125, distance: 66.9
click at [15, 125] on div "Context Queue: [Test] All Priority: 1 Customer Name: [PERSON_NAME] Phone: [PHON…" at bounding box center [50, 153] width 76 height 88
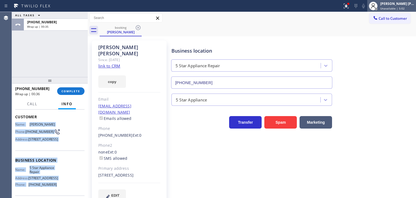
click at [400, 6] on div "[PERSON_NAME] [PERSON_NAME] Unavailable | 5:02" at bounding box center [397, 5] width 37 height 9
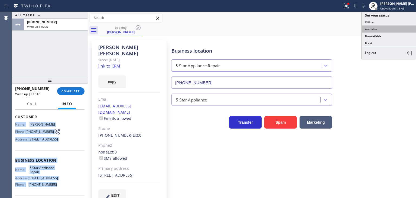
click at [373, 30] on button "Available" at bounding box center [389, 28] width 54 height 7
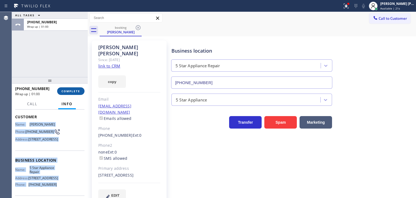
click at [78, 88] on button "COMPLETE" at bounding box center [70, 91] width 27 height 8
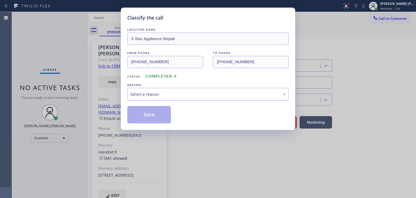
click at [143, 95] on div "Select a reason" at bounding box center [208, 94] width 156 height 6
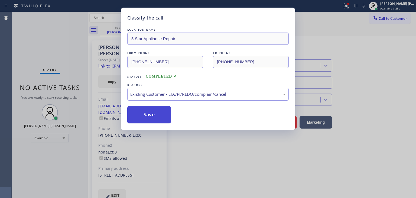
drag, startPoint x: 156, startPoint y: 117, endPoint x: 132, endPoint y: 119, distance: 24.5
click at [156, 117] on button "Save" at bounding box center [149, 114] width 44 height 17
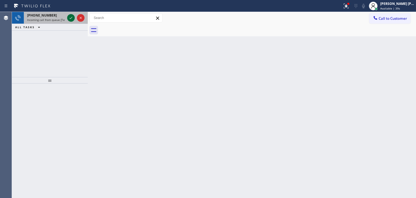
click at [71, 18] on icon at bounding box center [71, 18] width 3 height 2
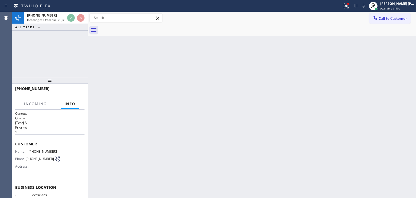
scroll to position [27, 0]
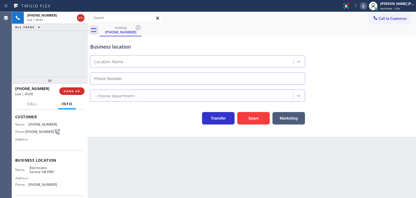
type input "[PHONE_NUMBER]"
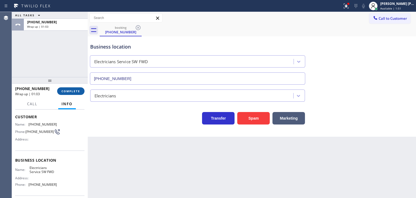
click at [70, 92] on span "COMPLETE" at bounding box center [71, 91] width 19 height 4
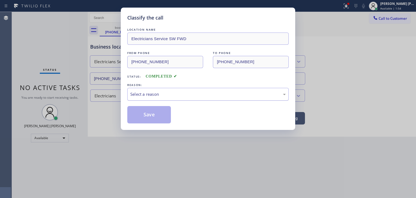
click at [163, 93] on div "Select a reason" at bounding box center [208, 94] width 156 height 6
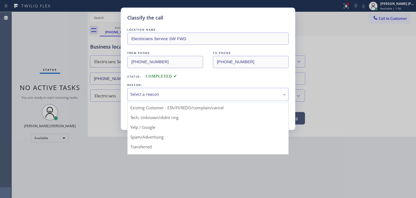
scroll to position [27, 0]
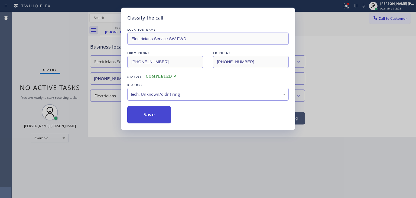
drag, startPoint x: 158, startPoint y: 110, endPoint x: 132, endPoint y: 81, distance: 39.2
click at [157, 110] on button "Save" at bounding box center [149, 114] width 44 height 17
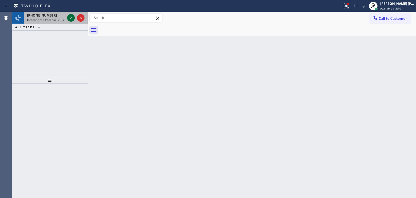
click at [72, 17] on icon at bounding box center [71, 18] width 3 height 2
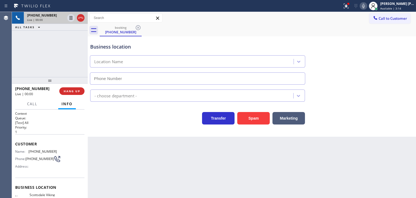
type input "[PHONE_NUMBER]"
drag, startPoint x: 42, startPoint y: 88, endPoint x: 20, endPoint y: 88, distance: 22.8
click at [20, 88] on div "[PHONE_NUMBER]" at bounding box center [35, 88] width 40 height 5
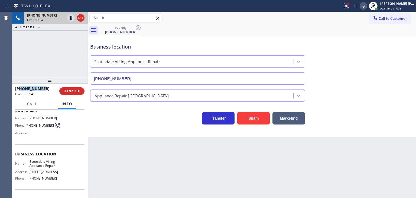
scroll to position [54, 0]
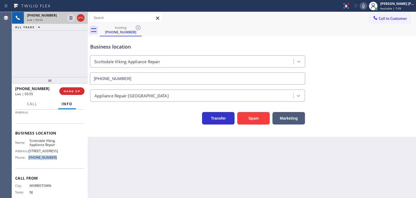
drag, startPoint x: 60, startPoint y: 161, endPoint x: 28, endPoint y: 161, distance: 31.7
click at [28, 161] on div "Name: Scottsdale Viking Appliance Repair Address: [STREET_ADDRESS] Phone: [PHON…" at bounding box center [49, 149] width 69 height 23
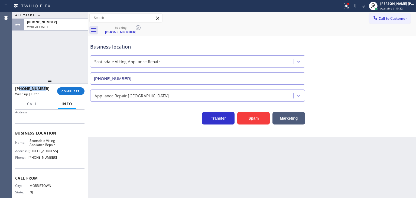
drag, startPoint x: 51, startPoint y: 89, endPoint x: 20, endPoint y: 88, distance: 31.7
click at [20, 88] on div "[PHONE_NUMBER]" at bounding box center [34, 88] width 38 height 5
click at [73, 92] on span "COMPLETE" at bounding box center [71, 91] width 19 height 4
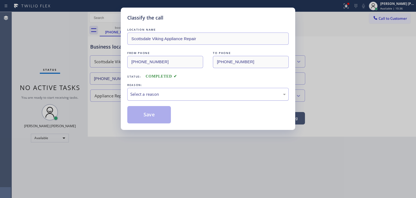
click at [155, 88] on div "Select a reason" at bounding box center [207, 94] width 161 height 13
click at [150, 115] on button "Save" at bounding box center [149, 114] width 44 height 17
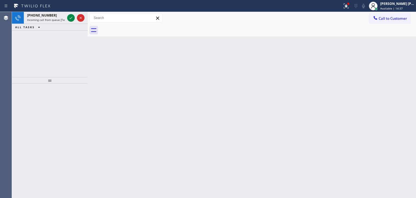
drag, startPoint x: 72, startPoint y: 18, endPoint x: 74, endPoint y: 35, distance: 16.6
click at [72, 18] on icon at bounding box center [71, 18] width 7 height 7
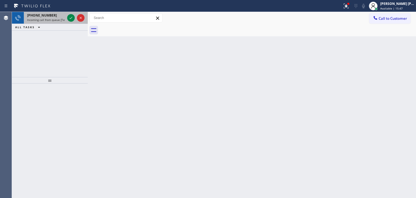
click at [75, 22] on div at bounding box center [76, 18] width 20 height 12
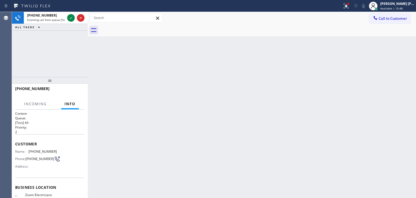
scroll to position [27, 0]
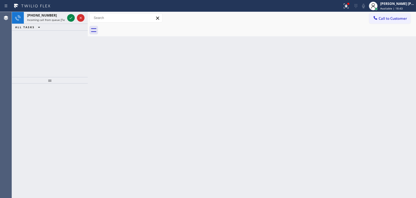
click at [188, 62] on div "Back to Dashboard Change Sender ID Customers Technicians Select a contact Outbo…" at bounding box center [252, 105] width 328 height 186
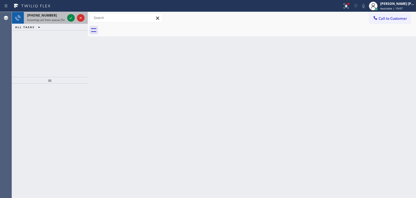
click at [74, 23] on div at bounding box center [76, 18] width 20 height 12
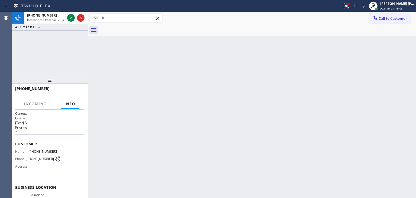
scroll to position [27, 0]
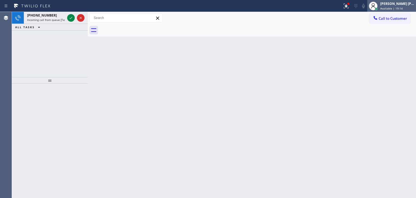
click at [402, 5] on div "[PERSON_NAME] [PERSON_NAME]" at bounding box center [397, 3] width 34 height 5
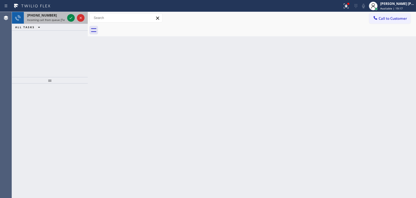
click at [75, 22] on div at bounding box center [76, 18] width 20 height 12
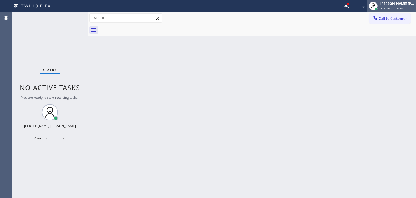
click at [392, 10] on span "Available | 19:20" at bounding box center [391, 9] width 22 height 4
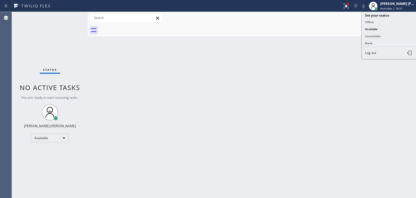
click at [289, 112] on div "Back to Dashboard Change Sender ID Customers Technicians Select a contact Outbo…" at bounding box center [252, 105] width 328 height 186
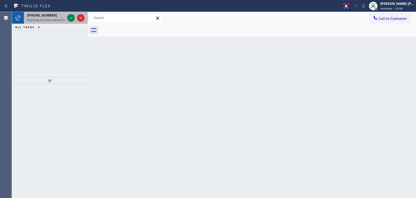
click at [74, 23] on div at bounding box center [76, 18] width 20 height 12
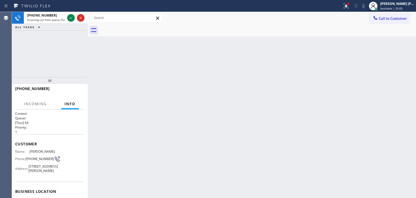
scroll to position [54, 0]
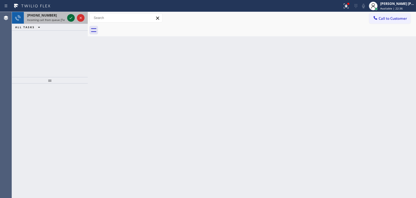
click at [69, 18] on icon at bounding box center [71, 18] width 7 height 7
click at [72, 15] on icon at bounding box center [71, 18] width 7 height 7
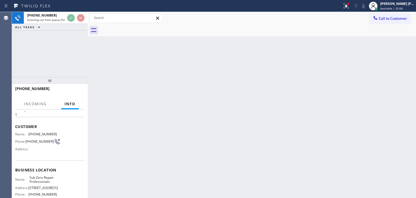
scroll to position [27, 0]
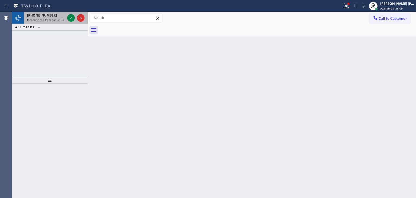
click at [75, 21] on div at bounding box center [76, 18] width 20 height 12
click at [73, 19] on icon at bounding box center [71, 18] width 7 height 7
click at [72, 19] on icon at bounding box center [71, 18] width 7 height 7
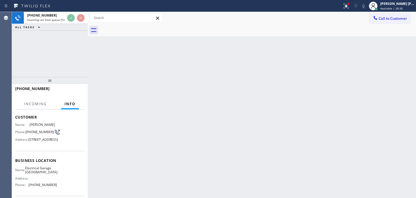
scroll to position [27, 0]
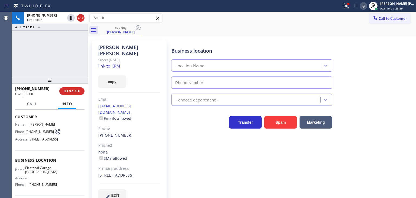
type input "[PHONE_NUMBER]"
click at [107, 63] on link "link to CRM" at bounding box center [109, 65] width 22 height 5
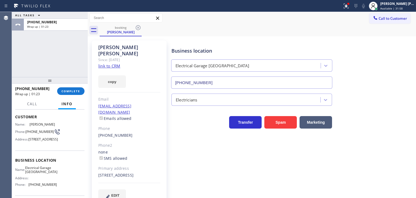
click at [68, 95] on div "[PHONE_NUMBER] Wrap up | 01:23 COMPLETE" at bounding box center [49, 91] width 69 height 14
click at [70, 87] on button "COMPLETE" at bounding box center [70, 91] width 27 height 8
click at [75, 92] on span "COMPLETE" at bounding box center [71, 91] width 19 height 4
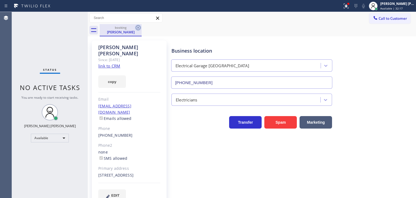
click at [140, 28] on icon at bounding box center [138, 27] width 7 height 7
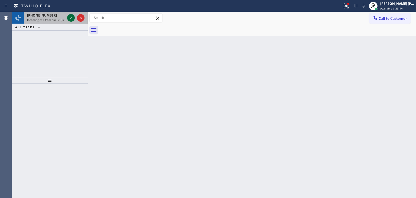
click at [71, 19] on icon at bounding box center [71, 18] width 7 height 7
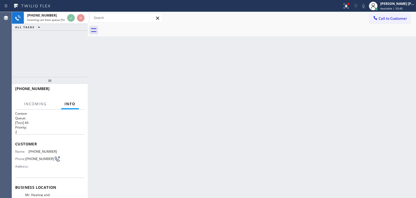
scroll to position [27, 0]
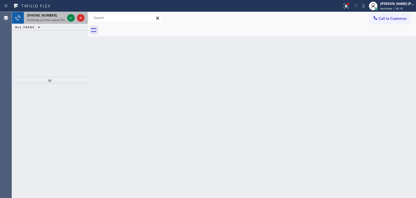
click at [75, 22] on div at bounding box center [76, 18] width 20 height 12
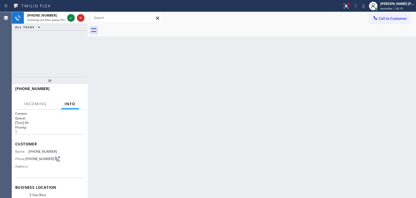
scroll to position [27, 0]
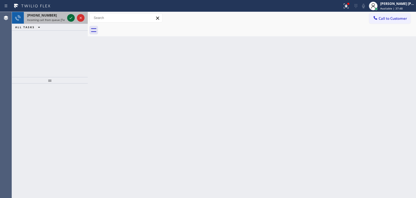
click at [73, 18] on icon at bounding box center [71, 18] width 7 height 7
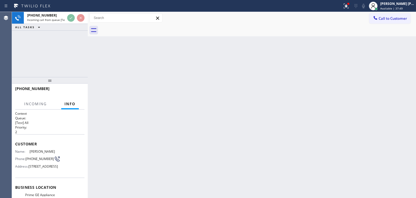
scroll to position [7, 0]
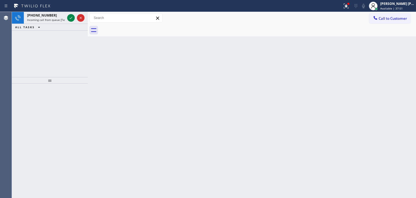
click at [76, 22] on div at bounding box center [76, 18] width 20 height 12
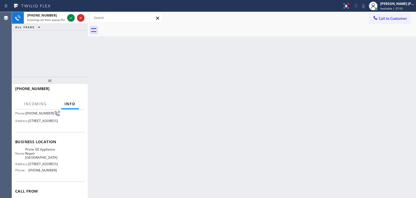
scroll to position [54, 0]
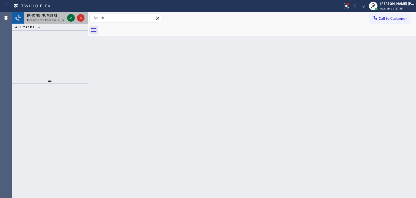
click at [71, 18] on icon at bounding box center [71, 18] width 7 height 7
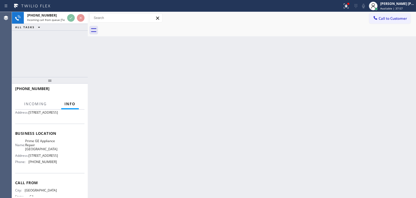
scroll to position [54, 0]
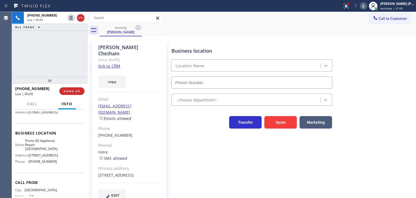
type input "[PHONE_NUMBER]"
click at [64, 50] on div "[PHONE_NUMBER] Live | 00:12 ALL TASKS ALL TASKS ACTIVE TASKS TASKS IN WRAP UP" at bounding box center [50, 44] width 76 height 65
click at [117, 63] on link "link to CRM" at bounding box center [109, 65] width 22 height 5
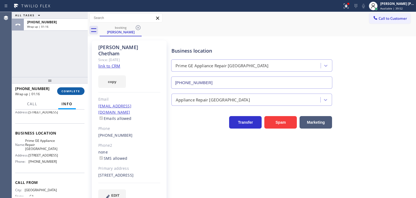
click at [63, 90] on span "COMPLETE" at bounding box center [71, 91] width 19 height 4
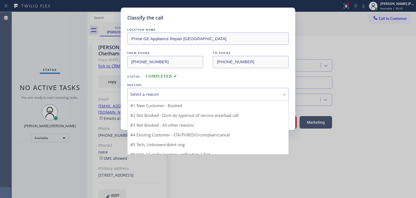
click at [161, 95] on div "Select a reason" at bounding box center [208, 94] width 156 height 6
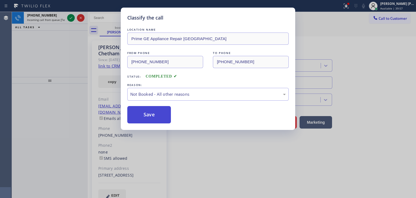
click at [156, 117] on button "Save" at bounding box center [149, 114] width 44 height 17
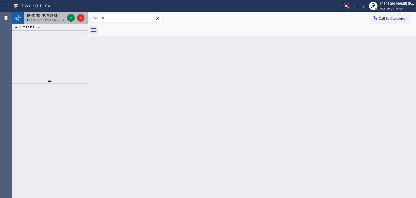
click at [75, 21] on div at bounding box center [76, 18] width 20 height 12
click at [71, 19] on icon at bounding box center [71, 18] width 7 height 7
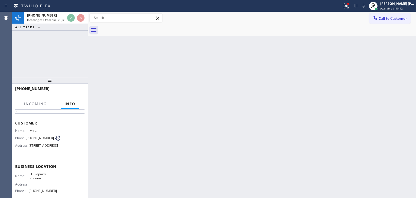
scroll to position [54, 0]
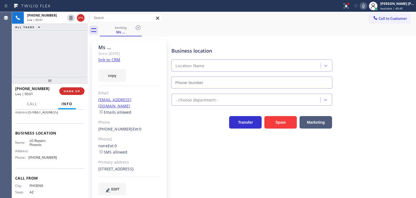
type input "[PHONE_NUMBER]"
click at [113, 59] on link "link to CRM" at bounding box center [109, 59] width 22 height 5
click at [367, 6] on icon at bounding box center [363, 6] width 7 height 7
click at [366, 5] on rect at bounding box center [364, 6] width 4 height 4
click at [390, 77] on div "Business location LG Repairs [GEOGRAPHIC_DATA] [PHONE_NUMBER]" at bounding box center [292, 64] width 244 height 49
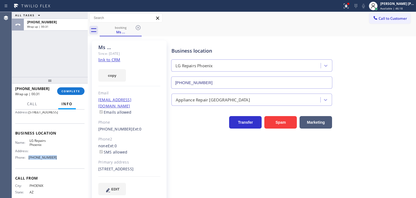
drag, startPoint x: 52, startPoint y: 167, endPoint x: 26, endPoint y: 165, distance: 26.4
click at [26, 159] on div "Phone: [PHONE_NUMBER]" at bounding box center [36, 157] width 42 height 4
click at [62, 90] on span "COMPLETE" at bounding box center [71, 91] width 19 height 4
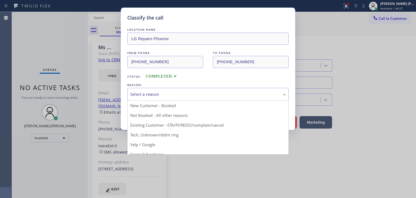
click at [144, 92] on div "Select a reason" at bounding box center [208, 94] width 156 height 6
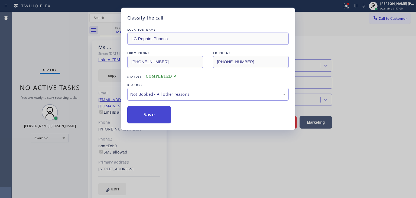
click at [152, 114] on button "Save" at bounding box center [149, 114] width 44 height 17
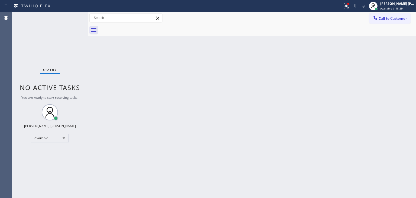
click at [67, 16] on div "Status No active tasks You are ready to start receiving tasks. [PERSON_NAME] [P…" at bounding box center [50, 105] width 76 height 186
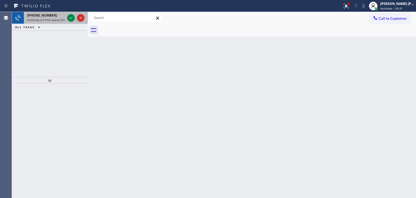
click at [75, 21] on div at bounding box center [76, 18] width 20 height 12
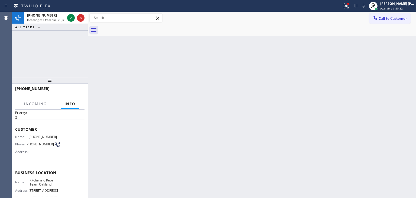
scroll to position [27, 0]
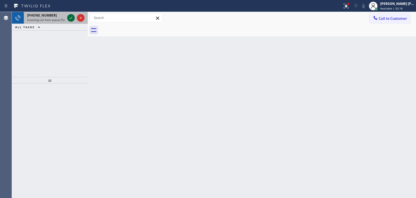
click at [70, 19] on icon at bounding box center [71, 18] width 7 height 7
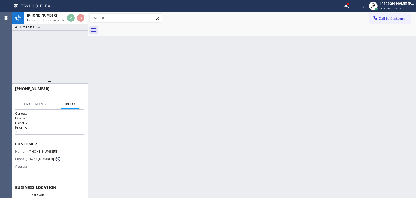
scroll to position [27, 0]
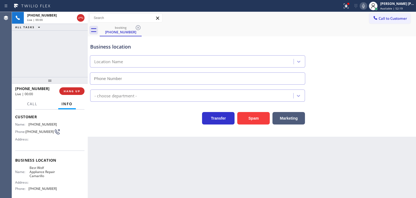
type input "[PHONE_NUMBER]"
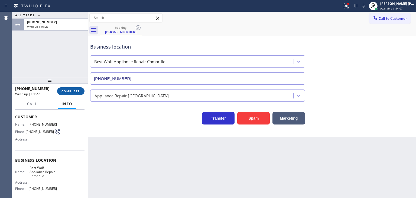
click at [72, 91] on span "COMPLETE" at bounding box center [71, 91] width 19 height 4
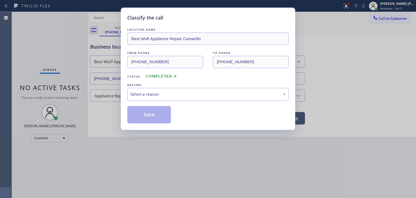
click at [183, 93] on div "Select a reason" at bounding box center [208, 94] width 156 height 6
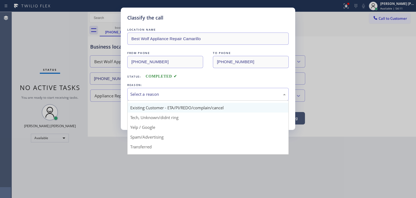
scroll to position [27, 0]
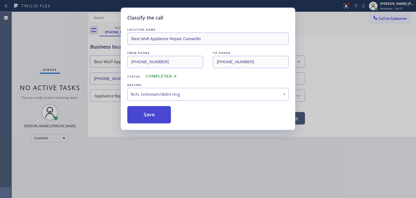
click at [155, 114] on button "Save" at bounding box center [149, 114] width 44 height 17
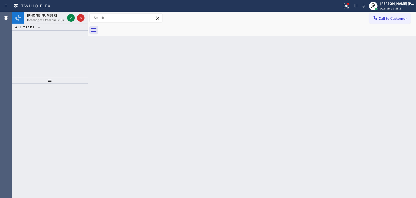
drag, startPoint x: 71, startPoint y: 18, endPoint x: 75, endPoint y: 49, distance: 31.9
click at [71, 18] on icon at bounding box center [71, 18] width 7 height 7
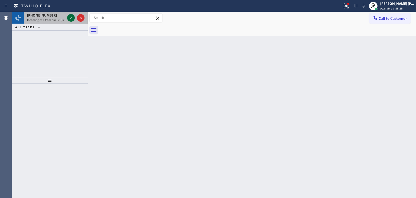
click at [71, 17] on icon at bounding box center [71, 18] width 7 height 7
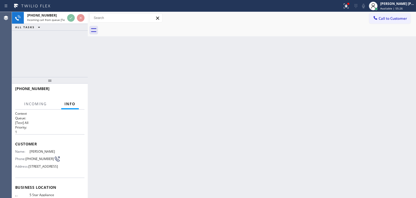
scroll to position [27, 0]
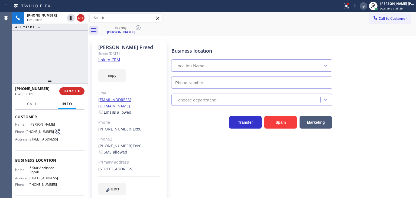
type input "[PHONE_NUMBER]"
click at [112, 60] on link "link to CRM" at bounding box center [109, 59] width 22 height 5
click at [367, 7] on icon at bounding box center [363, 6] width 7 height 7
click at [365, 7] on icon at bounding box center [363, 6] width 3 height 4
click at [50, 60] on div "[PHONE_NUMBER] Live | 05:14 ALL TASKS ALL TASKS ACTIVE TASKS TASKS IN WRAP UP" at bounding box center [50, 44] width 76 height 65
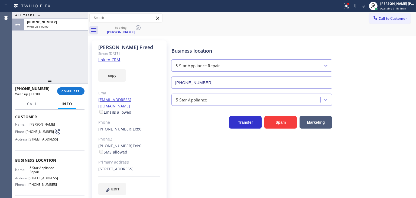
drag, startPoint x: 332, startPoint y: 84, endPoint x: 302, endPoint y: 63, distance: 36.5
click at [302, 63] on div "Business location 5 Star Appliance Repair [PHONE_NUMBER]" at bounding box center [292, 64] width 244 height 49
click at [400, 4] on div "[PERSON_NAME] [PERSON_NAME]" at bounding box center [397, 3] width 34 height 5
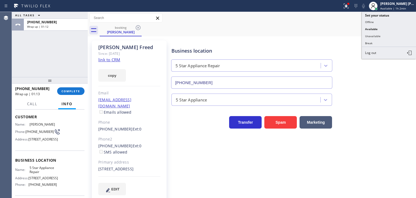
click at [59, 65] on div "ALL TASKS ALL TASKS ACTIVE TASKS TASKS IN WRAP UP [PHONE_NUMBER] Wrap up | 01:12" at bounding box center [50, 44] width 76 height 65
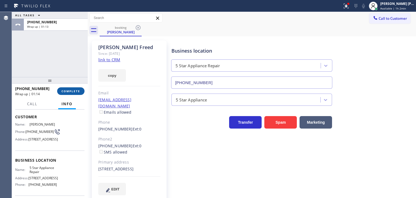
click at [74, 92] on span "COMPLETE" at bounding box center [71, 91] width 19 height 4
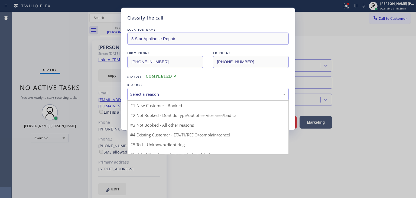
click at [180, 94] on div "Select a reason" at bounding box center [208, 94] width 156 height 6
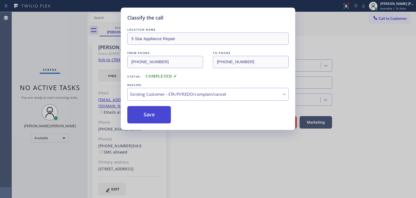
click at [155, 121] on button "Save" at bounding box center [149, 114] width 44 height 17
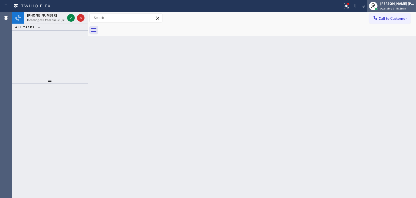
click at [402, 6] on div "[PERSON_NAME] [PERSON_NAME]" at bounding box center [397, 3] width 34 height 5
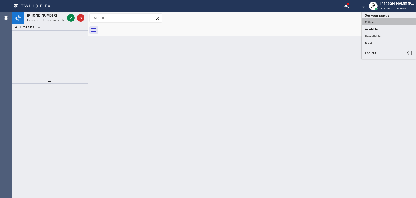
click at [388, 24] on button "Offline" at bounding box center [389, 21] width 54 height 7
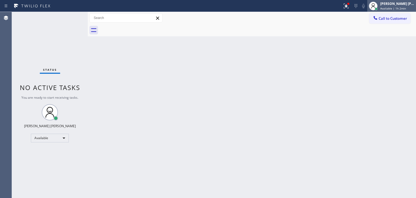
click at [398, 9] on span "Available | 1h 2min" at bounding box center [393, 9] width 26 height 4
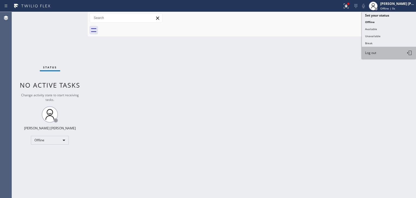
click at [376, 50] on span "Log out" at bounding box center [370, 52] width 11 height 5
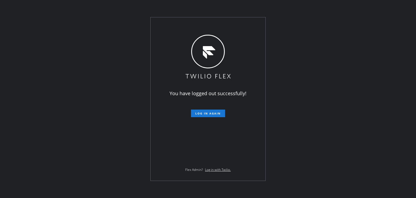
click at [64, 65] on div "You have logged out successfully! Log in again Flex Admin? Log in with Twilio." at bounding box center [208, 99] width 416 height 198
